Goal: Transaction & Acquisition: Subscribe to service/newsletter

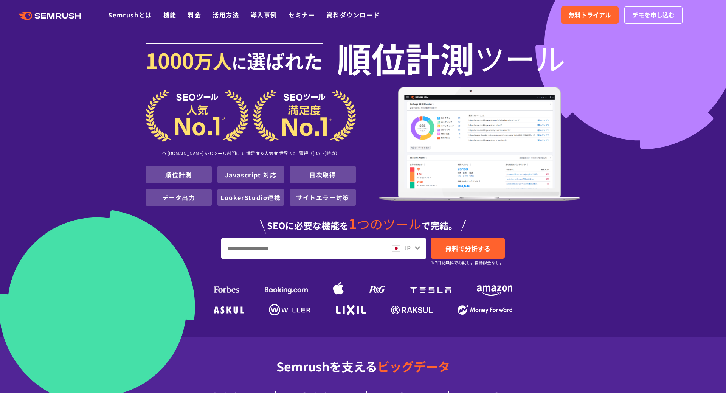
click at [385, 102] on img at bounding box center [479, 144] width 201 height 115
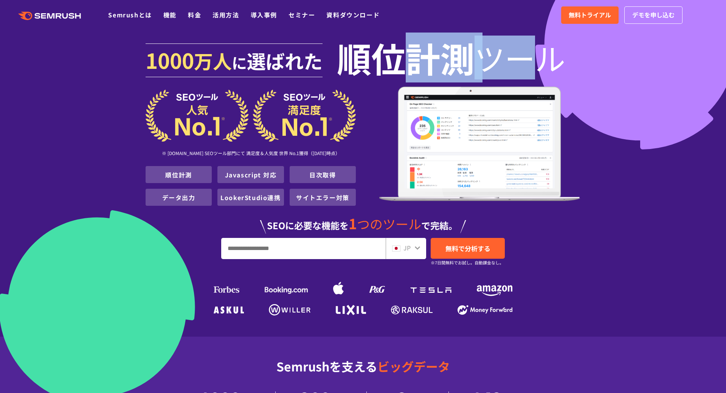
drag, startPoint x: 407, startPoint y: 34, endPoint x: 503, endPoint y: 49, distance: 97.6
click at [502, 48] on h1 "1000 万人 に 選ばれた 順位計測 ツール" at bounding box center [363, 62] width 435 height 49
click at [503, 49] on span "ツール" at bounding box center [520, 57] width 91 height 30
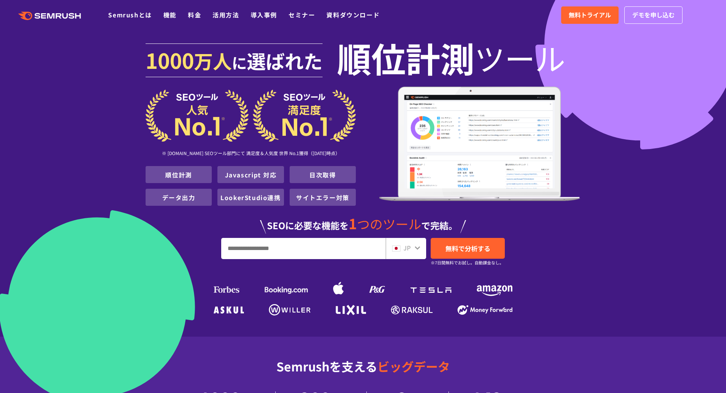
click at [503, 49] on span "ツール" at bounding box center [520, 57] width 91 height 30
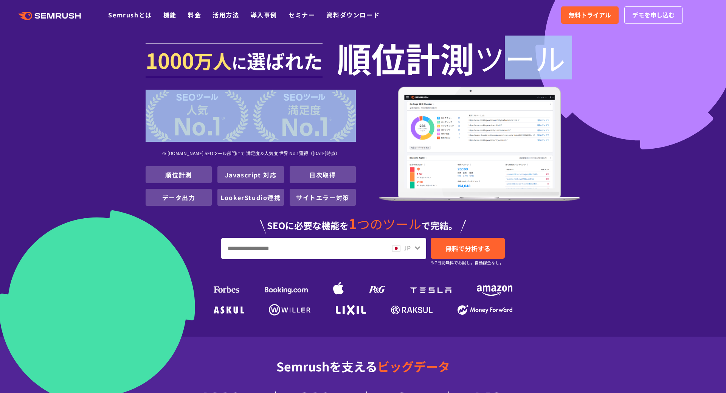
click at [503, 49] on span "ツール" at bounding box center [520, 57] width 91 height 30
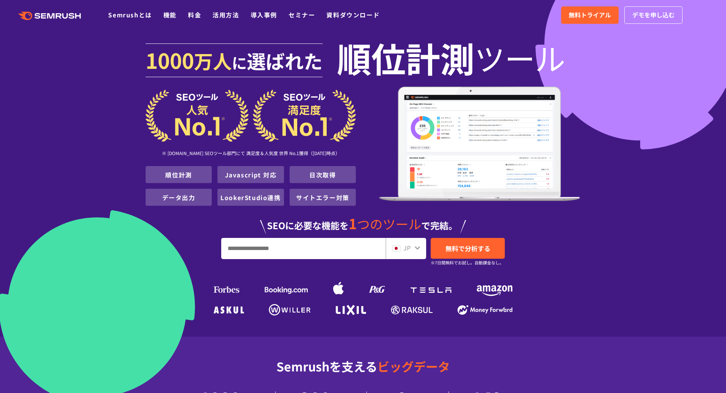
click at [424, 48] on span "順位計測" at bounding box center [406, 57] width 138 height 30
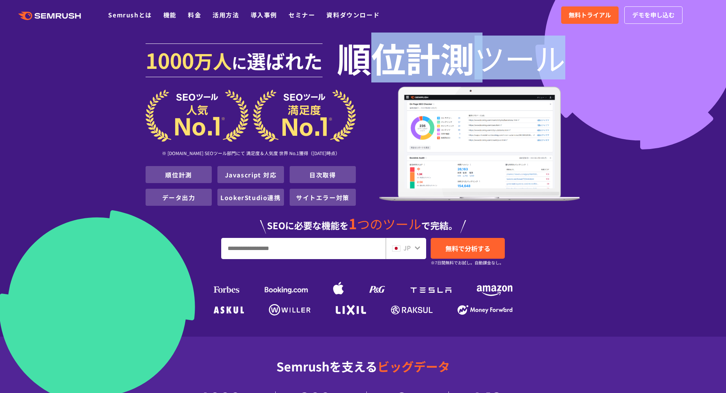
drag, startPoint x: 376, startPoint y: 50, endPoint x: 531, endPoint y: 54, distance: 154.4
click at [528, 54] on h1 "1000 万人 に 選ばれた 順位計測 ツール" at bounding box center [363, 62] width 435 height 49
click at [531, 54] on span "ツール" at bounding box center [520, 57] width 91 height 30
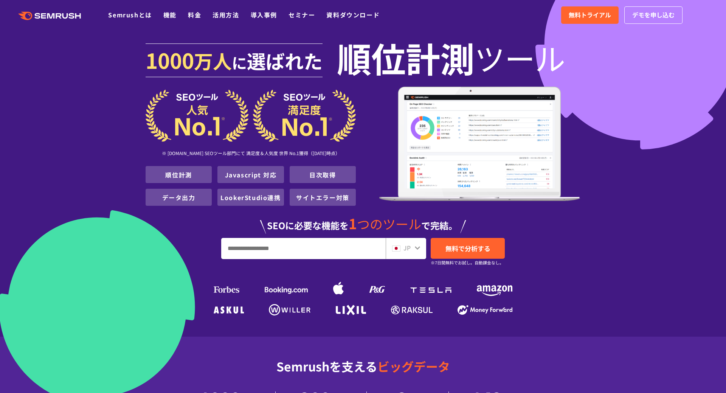
click at [334, 172] on link "日次取得" at bounding box center [322, 174] width 26 height 9
click at [478, 58] on span "ツール" at bounding box center [520, 57] width 91 height 30
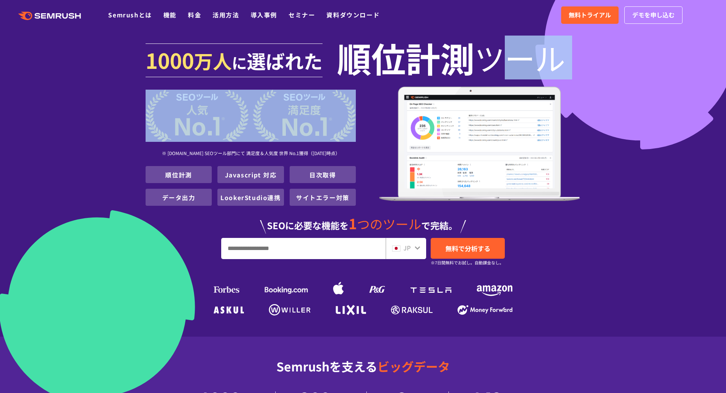
click at [478, 58] on span "ツール" at bounding box center [520, 57] width 91 height 30
click at [595, 17] on span "無料トライアル" at bounding box center [590, 15] width 42 height 10
